Goal: Entertainment & Leisure: Consume media (video, audio)

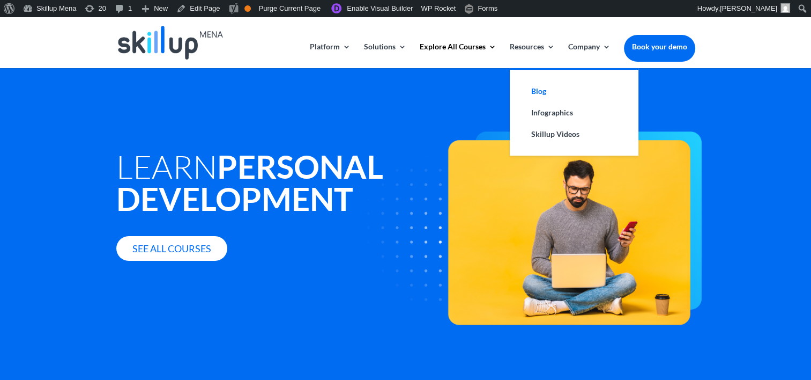
click at [545, 92] on link "Blog" at bounding box center [573, 90] width 107 height 21
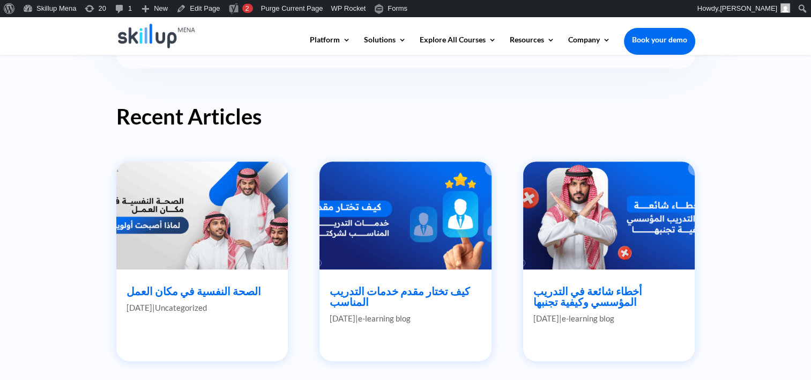
scroll to position [482, 0]
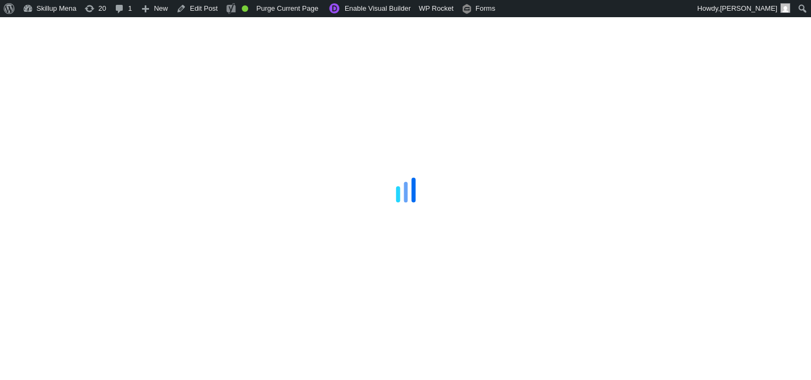
click at [776, 97] on div at bounding box center [405, 190] width 811 height 380
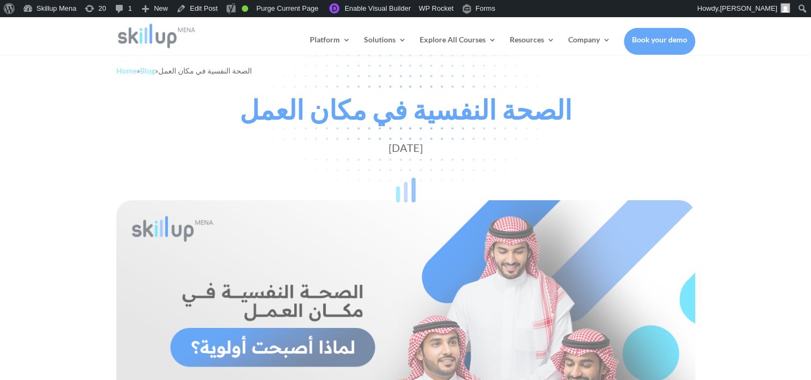
scroll to position [54, 0]
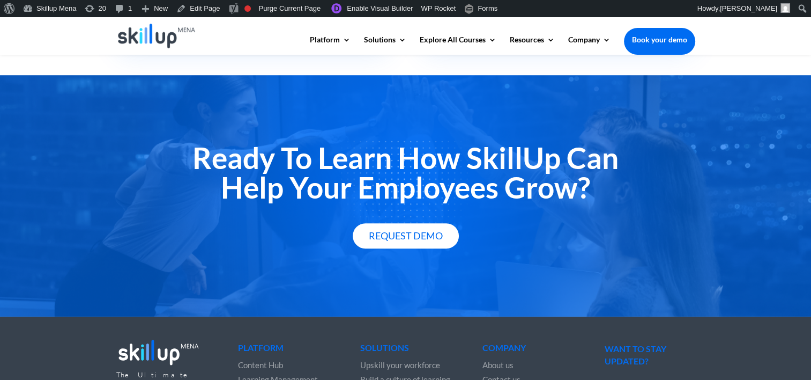
scroll to position [750, 0]
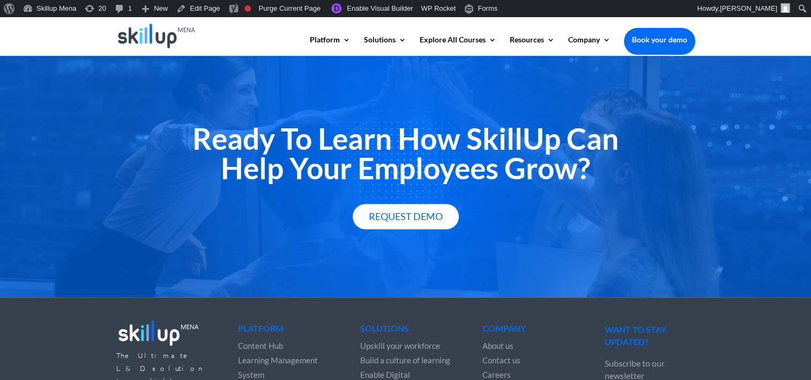
click at [359, 135] on h2 "Ready To Learn How SkillUp Can Help Your Employees Grow?" at bounding box center [405, 156] width 579 height 64
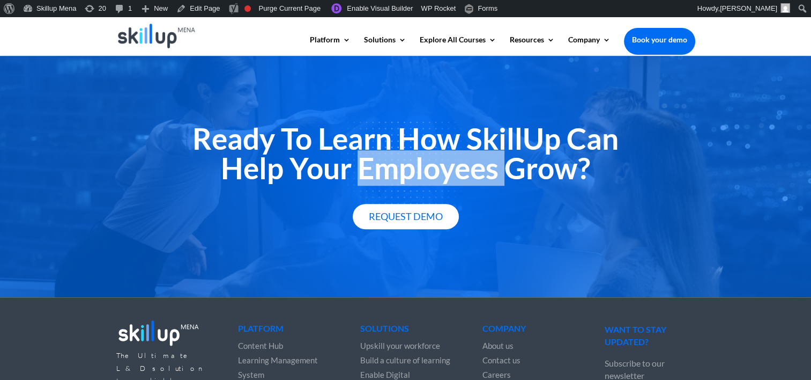
click at [359, 135] on h2 "Ready To Learn How SkillUp Can Help Your Employees Grow?" at bounding box center [405, 156] width 579 height 64
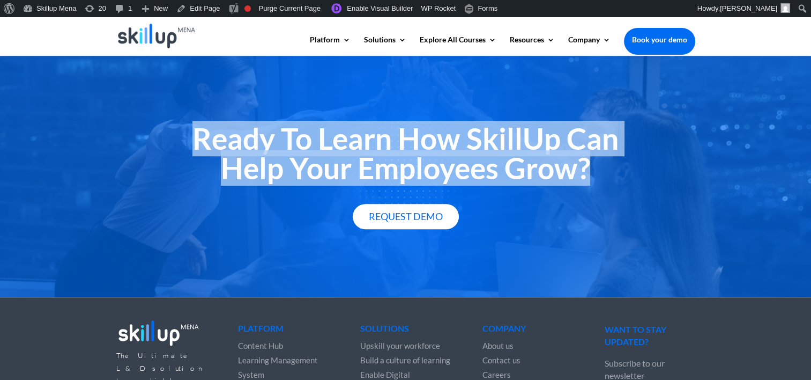
drag, startPoint x: 359, startPoint y: 135, endPoint x: 357, endPoint y: 111, distance: 23.7
click at [357, 124] on h2 "Ready To Learn How SkillUp Can Help Your Employees Grow?" at bounding box center [405, 156] width 579 height 64
copy div "Ready To Learn How SkillUp Can Help Your Employees Grow?"
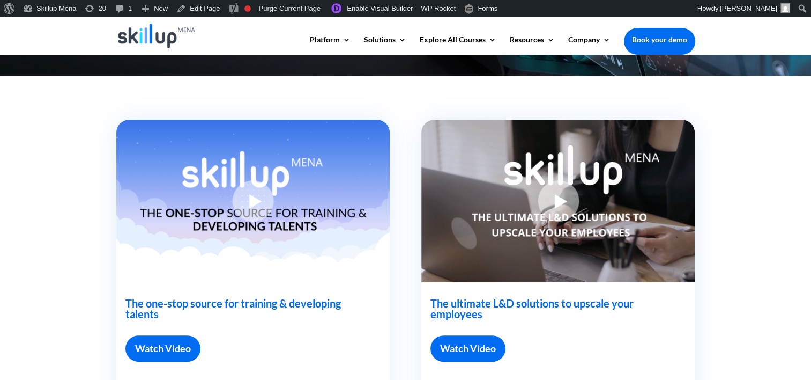
scroll to position [322, 0]
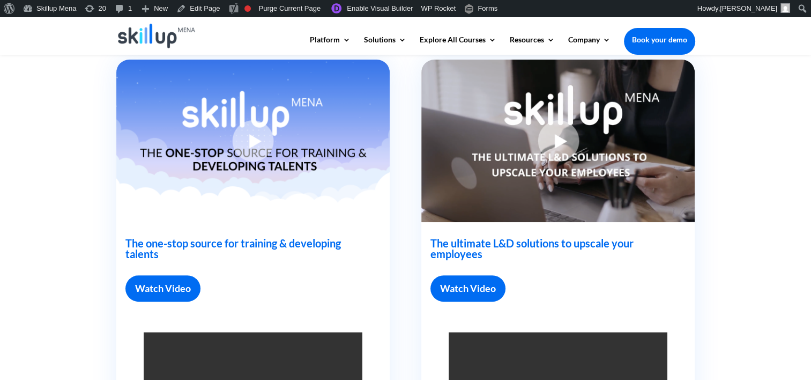
drag, startPoint x: 166, startPoint y: 233, endPoint x: 182, endPoint y: 287, distance: 57.1
click at [182, 287] on link "Watch Video" at bounding box center [162, 288] width 75 height 26
click at [169, 282] on link "Watch Video" at bounding box center [162, 288] width 75 height 26
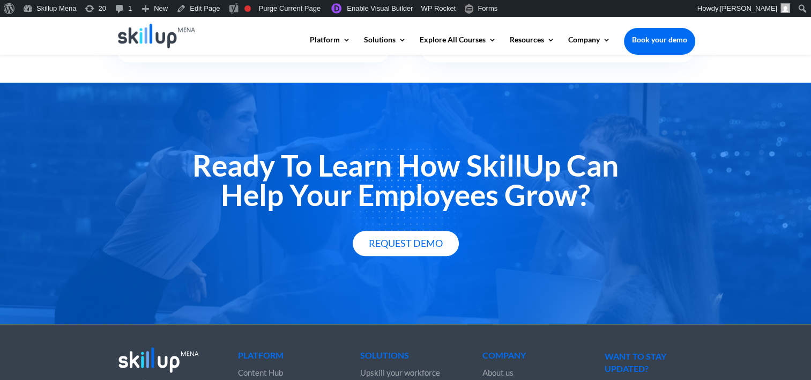
scroll to position [670, 0]
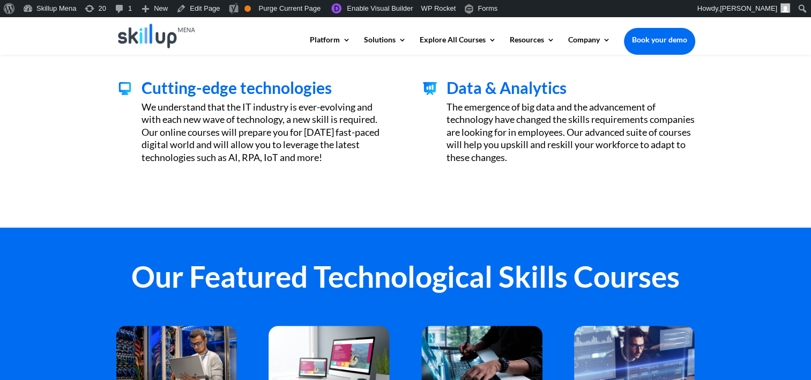
scroll to position [482, 0]
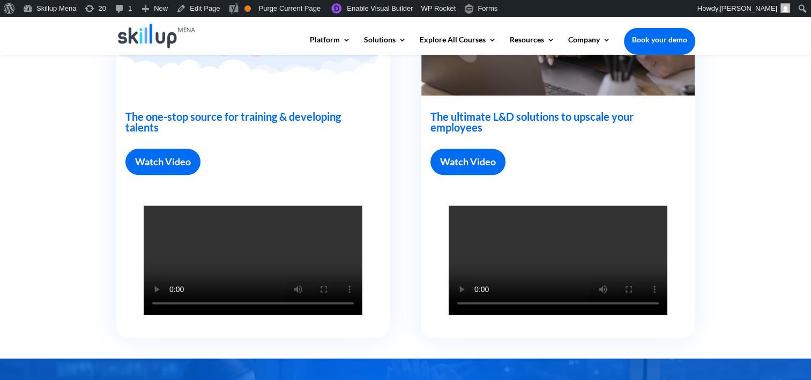
scroll to position [482, 0]
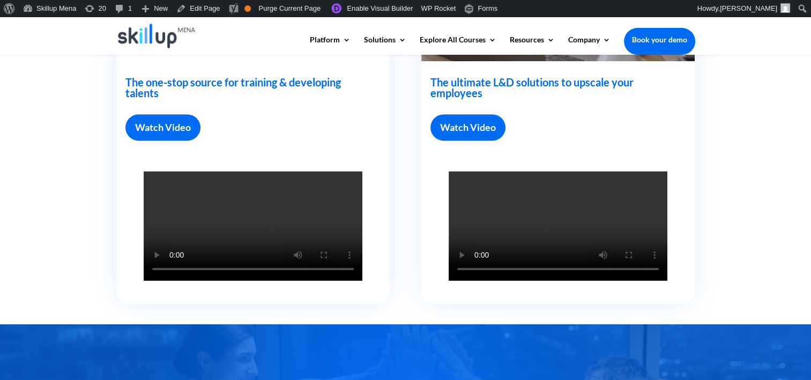
click at [149, 210] on video at bounding box center [253, 225] width 219 height 109
click at [165, 134] on link "Watch Video" at bounding box center [162, 127] width 75 height 26
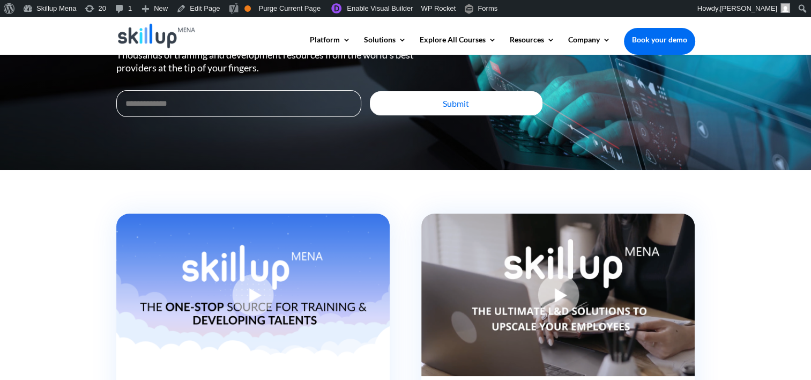
scroll to position [214, 0]
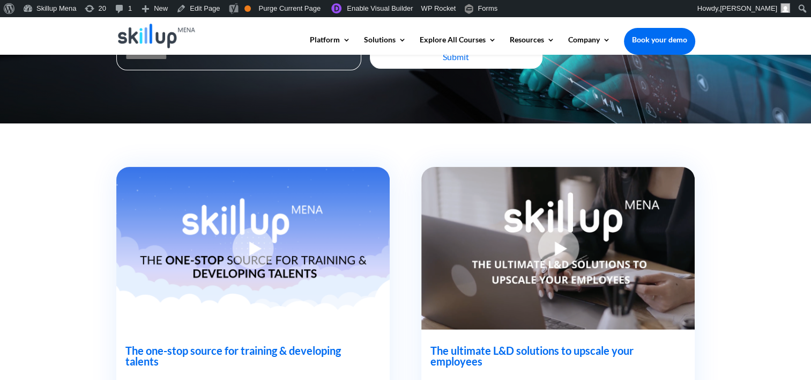
click at [495, 252] on img at bounding box center [557, 248] width 273 height 162
click at [495, 251] on img at bounding box center [557, 248] width 273 height 162
click at [494, 250] on img at bounding box center [557, 248] width 273 height 162
drag, startPoint x: 494, startPoint y: 249, endPoint x: 563, endPoint y: 247, distance: 69.2
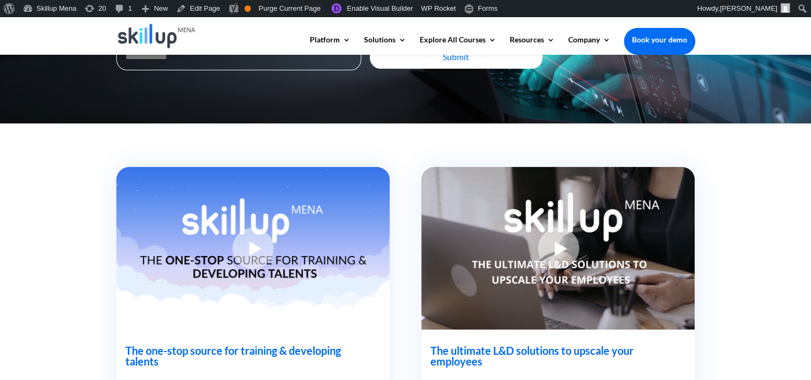
click at [494, 249] on img at bounding box center [557, 248] width 273 height 162
click at [563, 244] on img at bounding box center [557, 248] width 273 height 162
drag, startPoint x: 563, startPoint y: 244, endPoint x: 561, endPoint y: 252, distance: 8.2
click at [561, 252] on img at bounding box center [557, 248] width 273 height 162
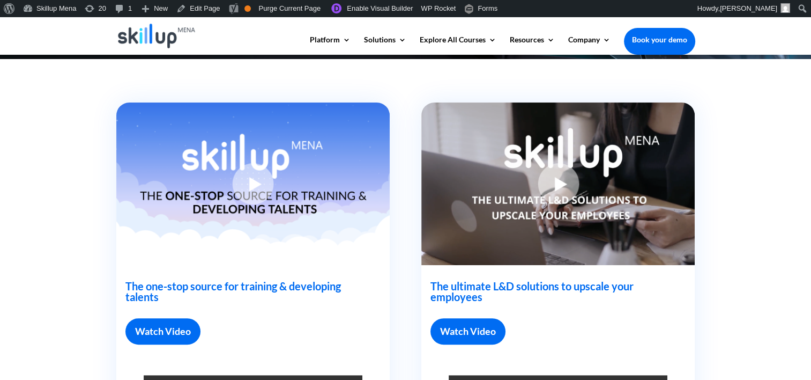
scroll to position [375, 0]
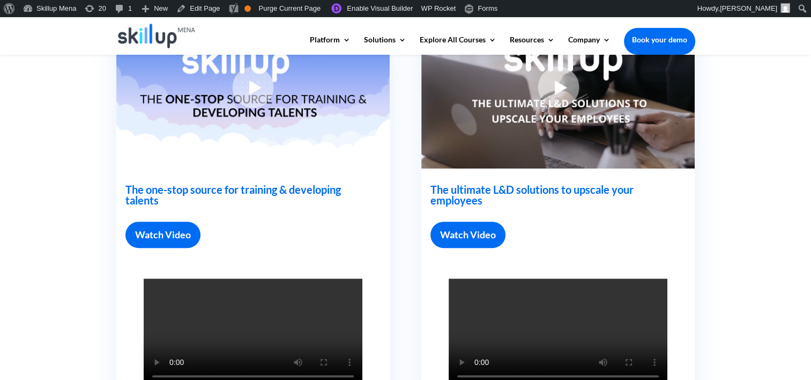
click at [451, 199] on h2 "The ultimate L&D solutions to upscale your employees" at bounding box center [551, 197] width 243 height 27
click at [456, 196] on h2 "The ultimate L&D solutions to upscale your employees" at bounding box center [551, 197] width 243 height 27
drag, startPoint x: 456, startPoint y: 196, endPoint x: 455, endPoint y: 210, distance: 14.0
click at [455, 210] on h2 "The ultimate L&D solutions to upscale your employees" at bounding box center [551, 197] width 243 height 27
click at [455, 238] on link "Watch Video" at bounding box center [467, 234] width 75 height 26
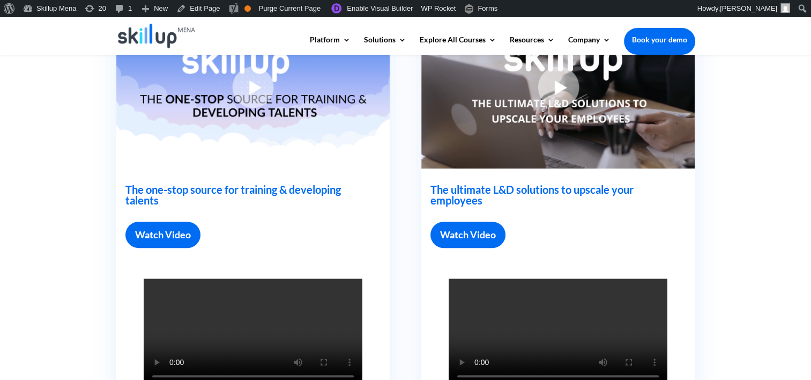
click at [455, 238] on link "Watch Video" at bounding box center [467, 234] width 75 height 26
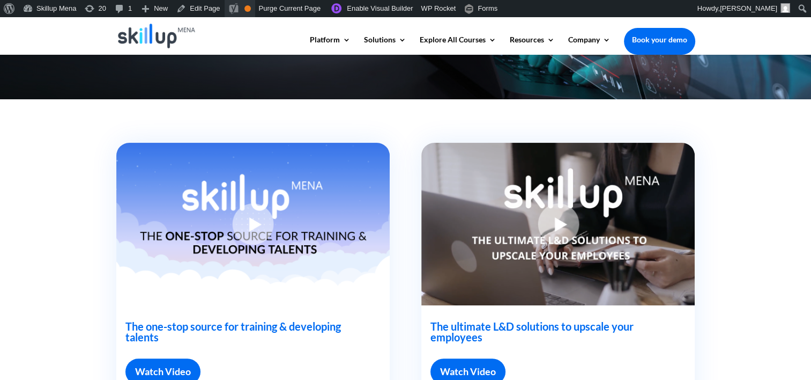
scroll to position [107, 0]
